Goal: Information Seeking & Learning: Learn about a topic

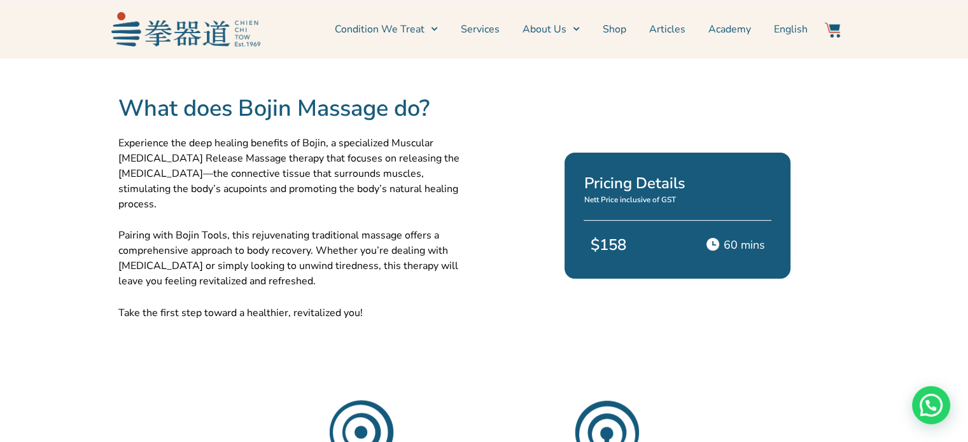
scroll to position [318, 0]
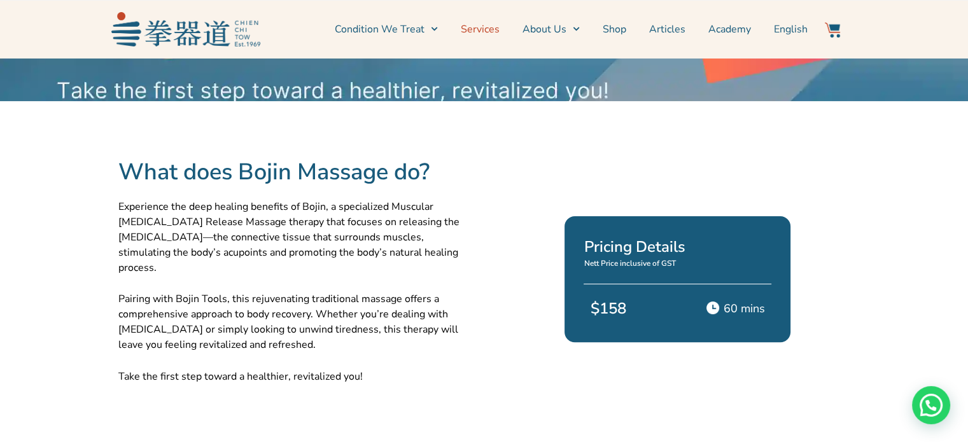
click at [486, 30] on link "Services" at bounding box center [480, 29] width 39 height 32
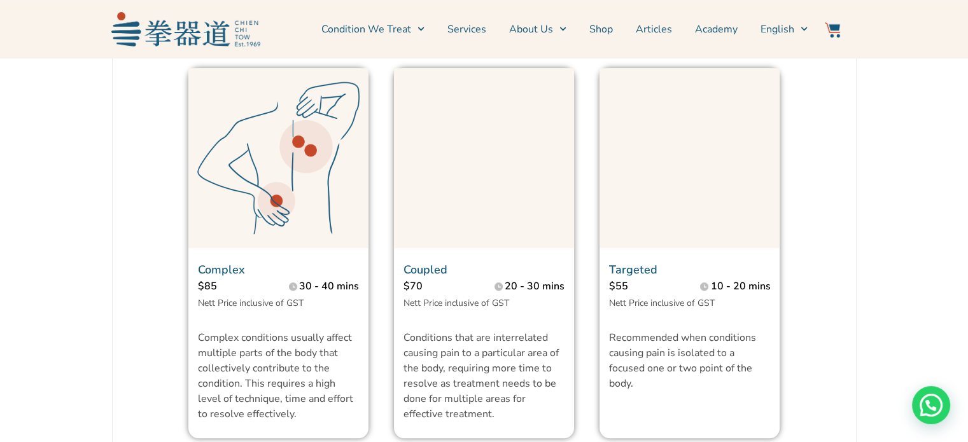
scroll to position [445, 0]
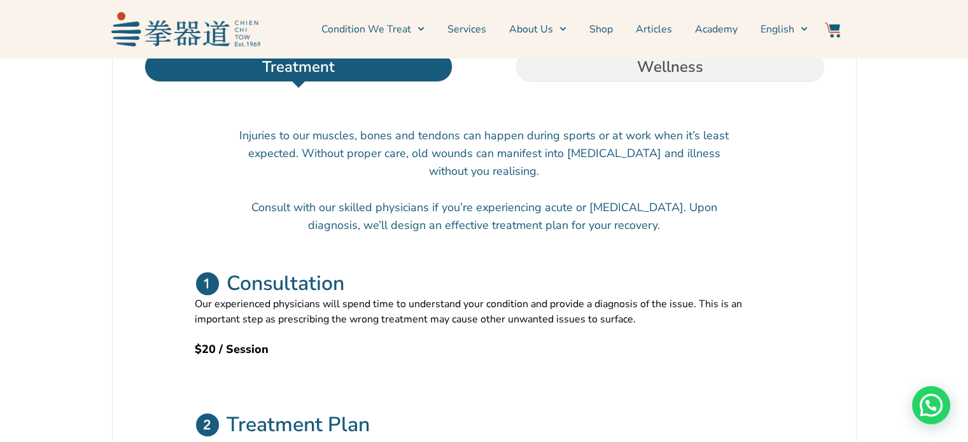
click at [486, 36] on link "Services" at bounding box center [466, 29] width 39 height 32
click at [632, 82] on li "Wellness" at bounding box center [670, 67] width 372 height 31
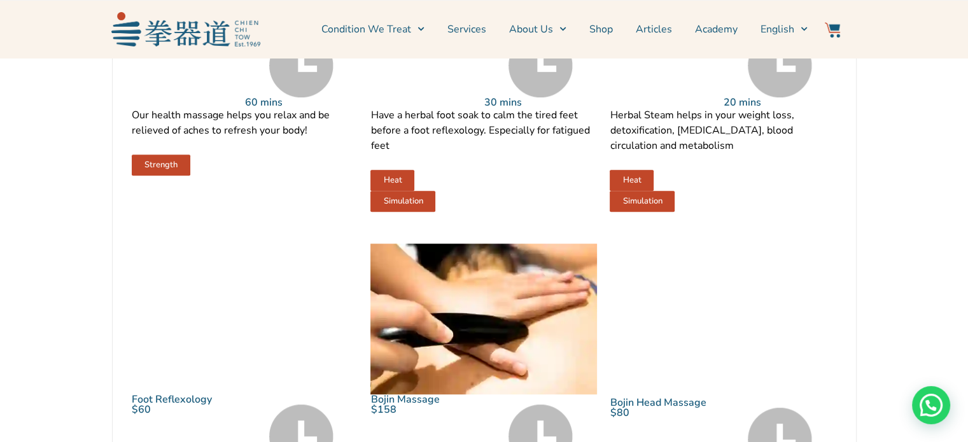
scroll to position [955, 0]
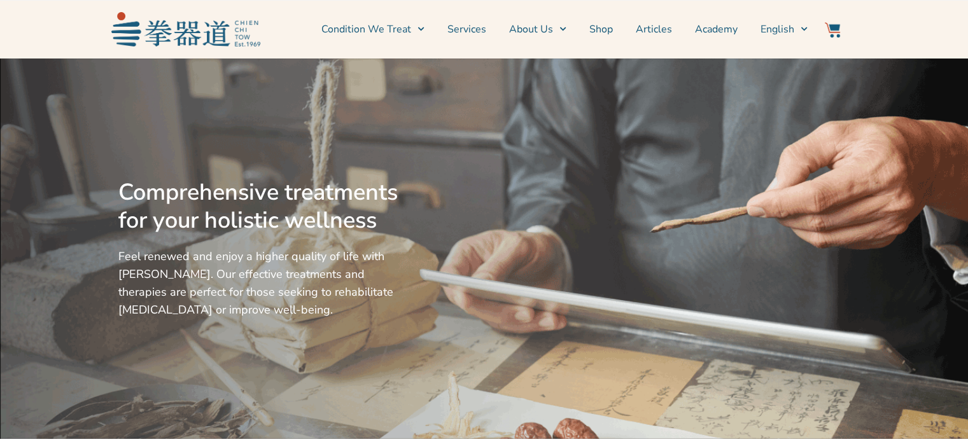
scroll to position [255, 0]
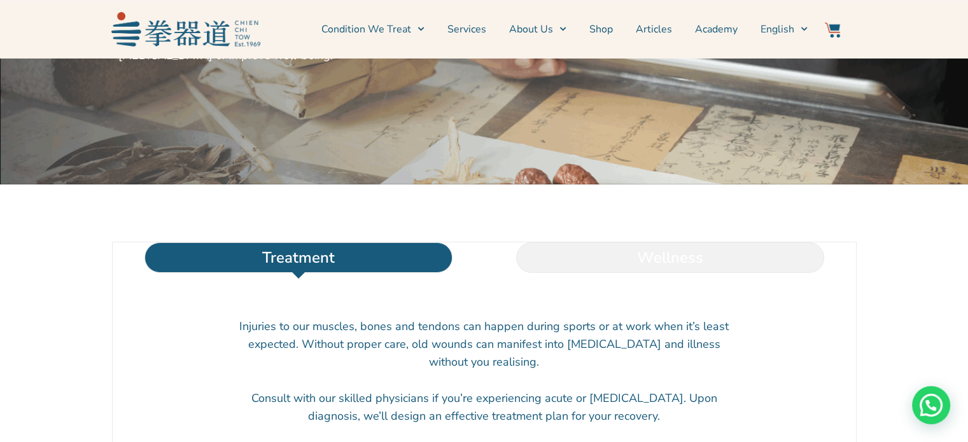
click at [719, 273] on li "Wellness" at bounding box center [670, 257] width 372 height 31
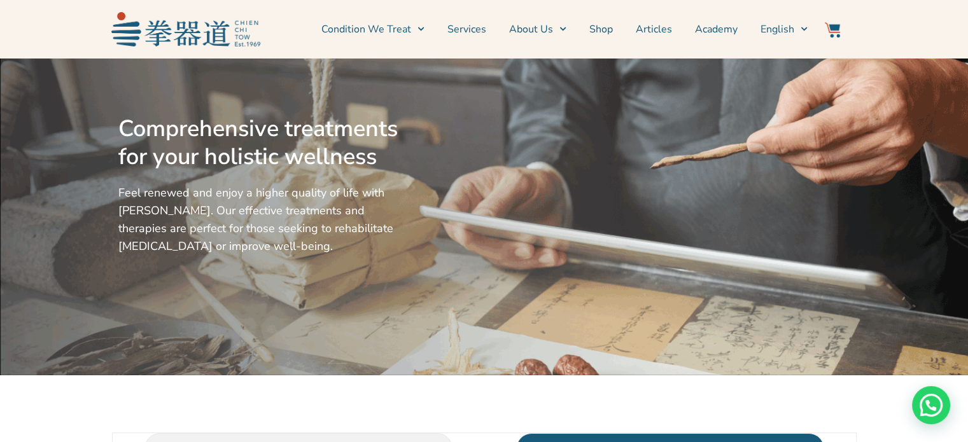
scroll to position [0, 0]
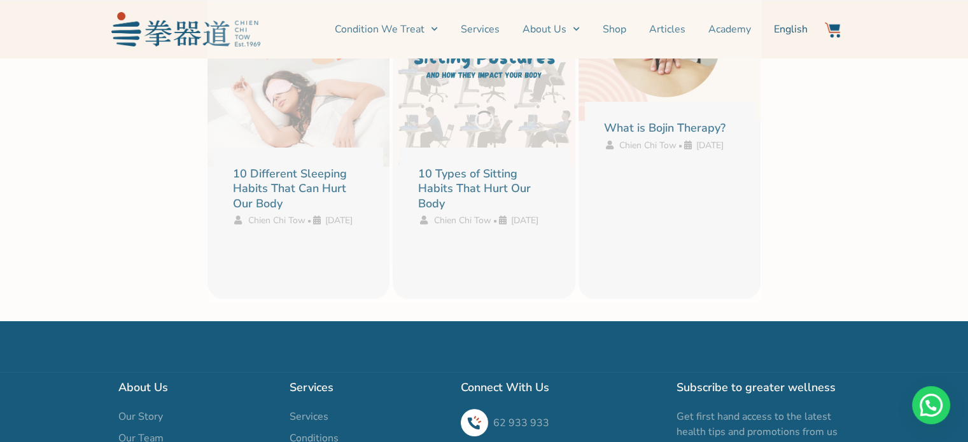
scroll to position [9228, 0]
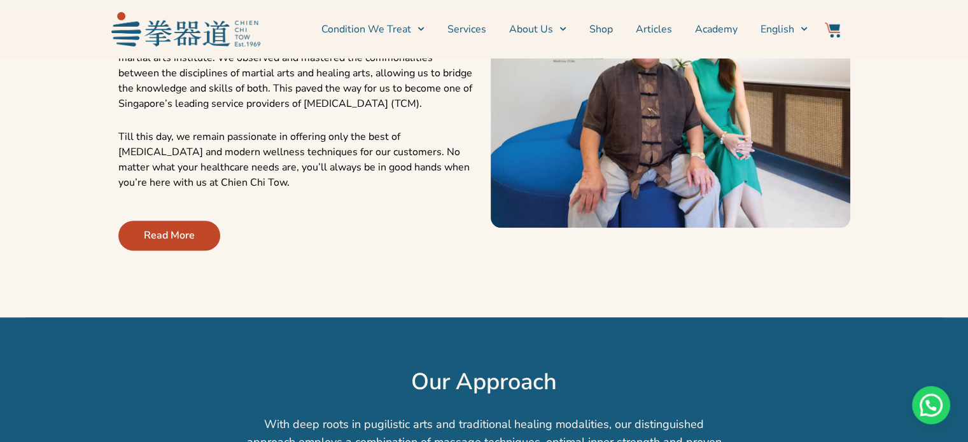
scroll to position [255, 0]
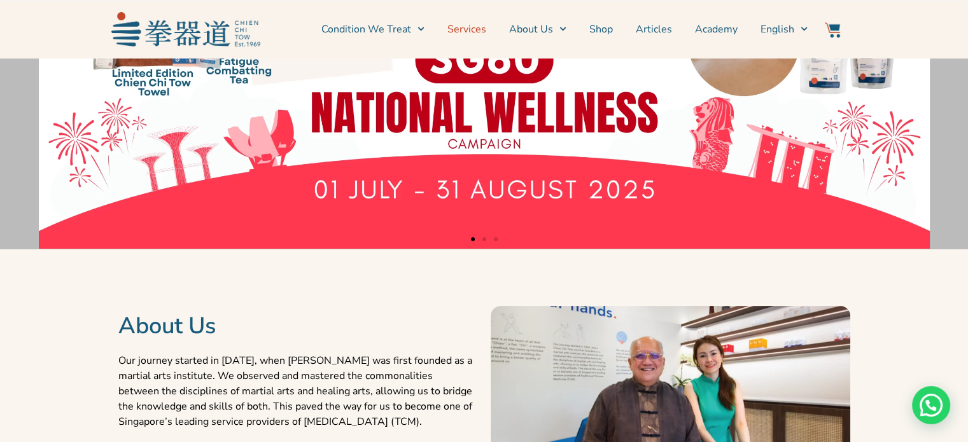
click at [474, 29] on link "Services" at bounding box center [466, 29] width 39 height 32
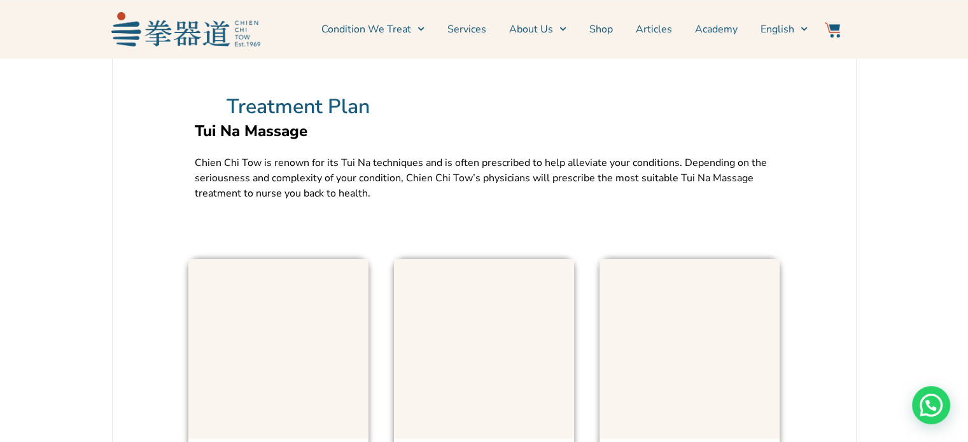
scroll to position [382, 0]
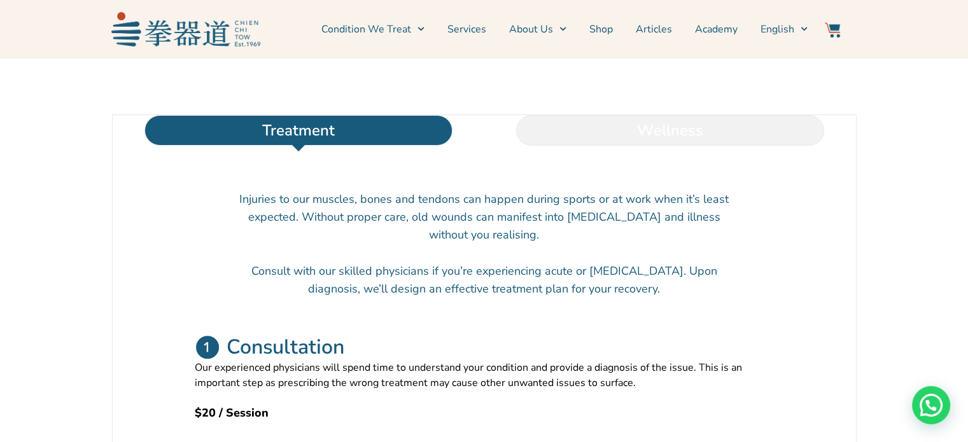
click at [672, 146] on li "Wellness" at bounding box center [670, 130] width 372 height 31
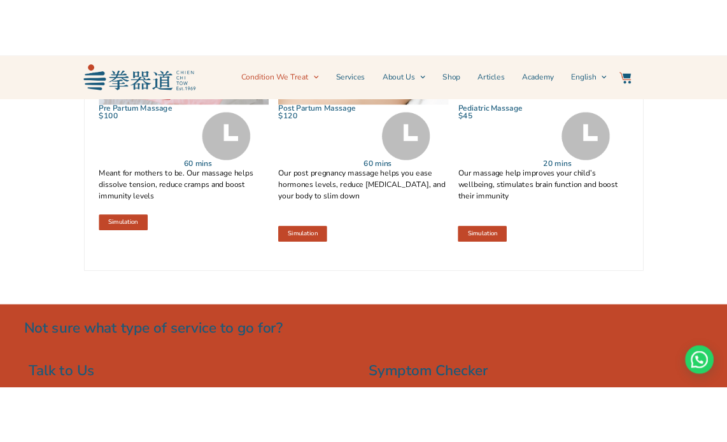
scroll to position [1514, 0]
